Goal: Task Accomplishment & Management: Use online tool/utility

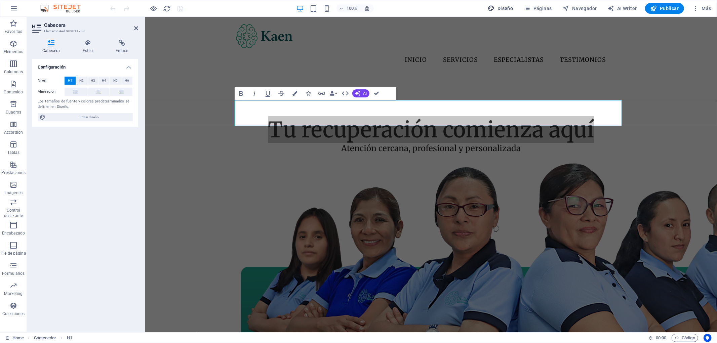
select select "px"
select select "400"
select select "px"
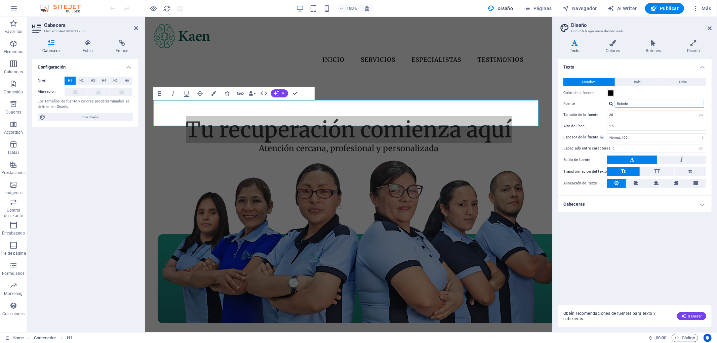
click at [691, 101] on input "Roboto" at bounding box center [658, 104] width 89 height 8
click at [609, 101] on div at bounding box center [611, 103] width 4 height 4
click at [662, 140] on div "Gestionar fuentes →" at bounding box center [660, 138] width 89 height 8
select select "popularity"
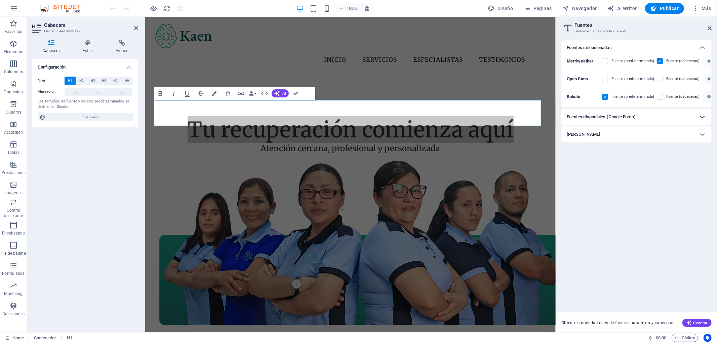
click at [699, 115] on icon at bounding box center [702, 117] width 8 height 8
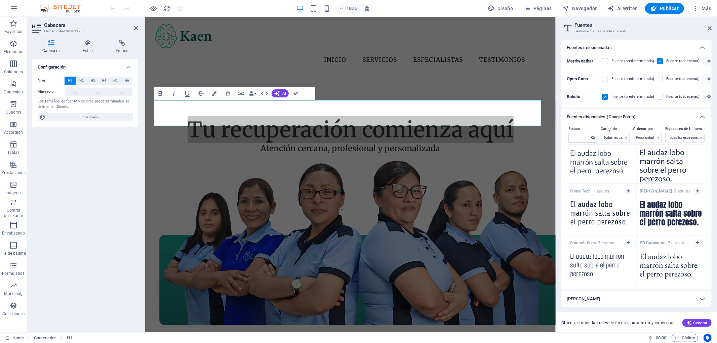
scroll to position [1712, 0]
